Goal: Information Seeking & Learning: Learn about a topic

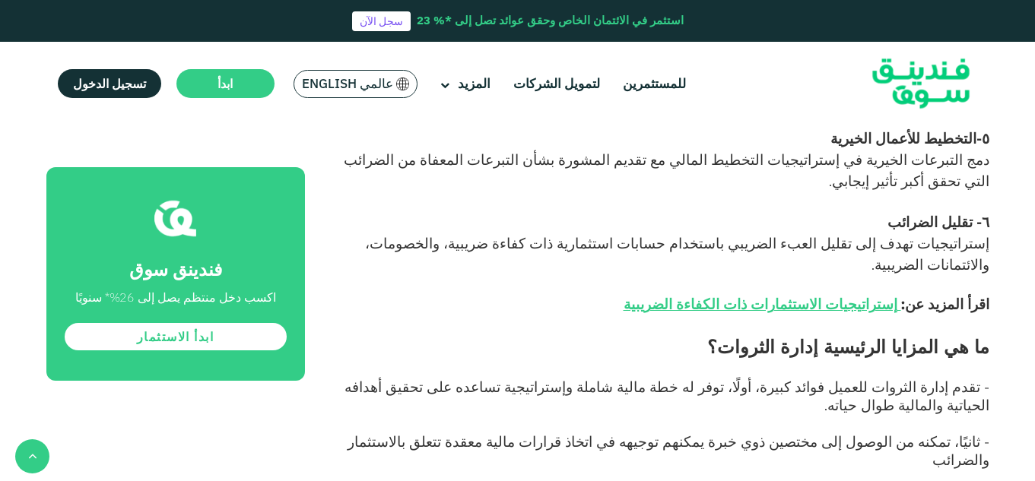
scroll to position [1216, 0]
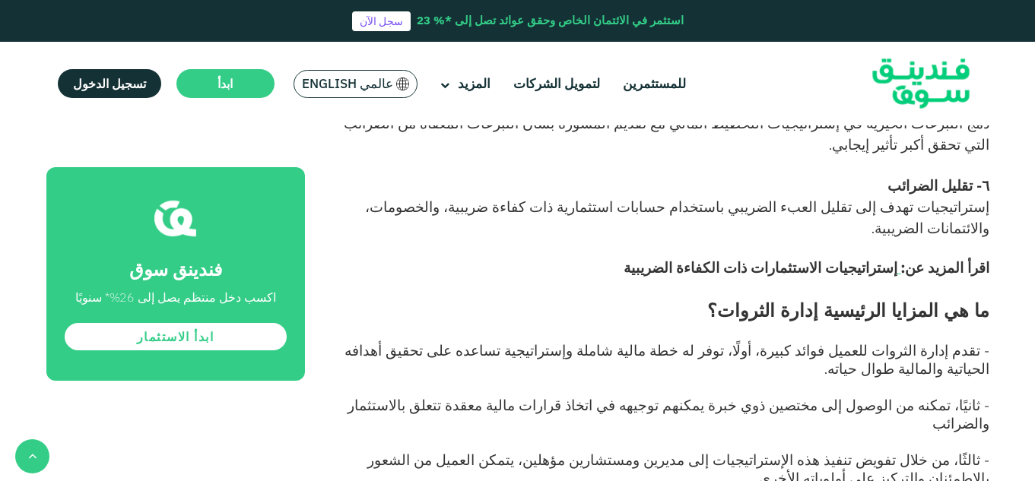
click at [874, 259] on span "إستراتيجيات الاستثمارات ذات الكفاءة الضريبية" at bounding box center [760, 267] width 274 height 17
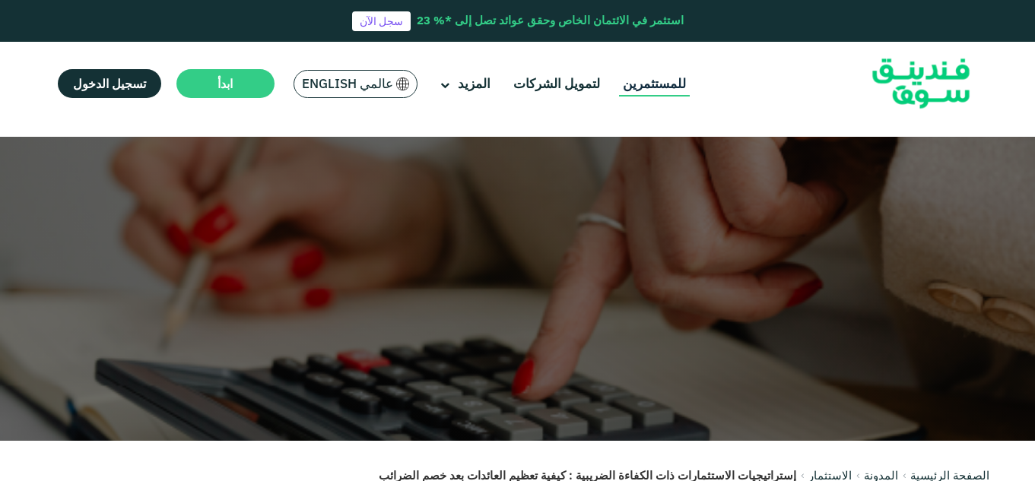
click at [640, 85] on link "للمستثمرين" at bounding box center [654, 83] width 71 height 25
